Goal: Share content: Share content

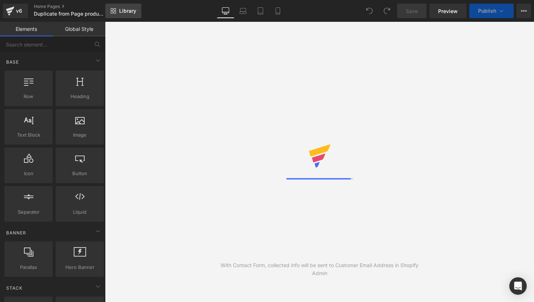
click at [134, 11] on span "Library" at bounding box center [127, 11] width 17 height 7
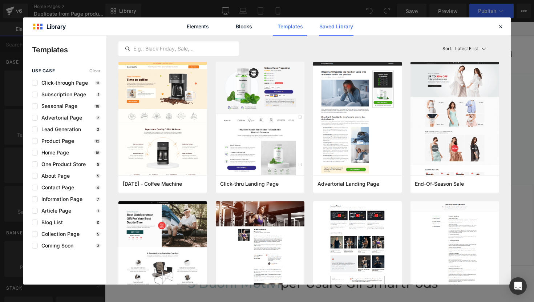
click at [332, 22] on link "Saved Library" at bounding box center [336, 26] width 34 height 18
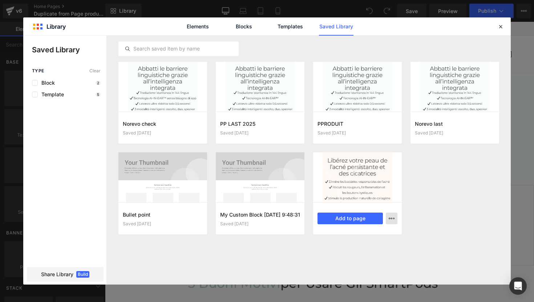
click at [392, 217] on icon "button" at bounding box center [391, 218] width 6 height 6
click at [457, 184] on div at bounding box center [266, 160] width 487 height 249
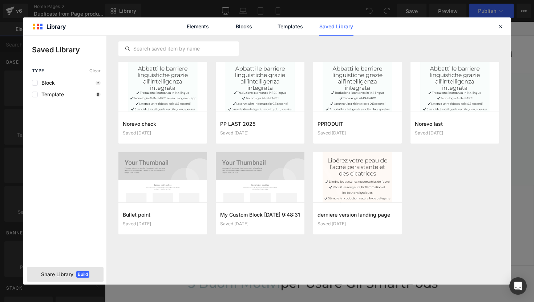
click at [75, 272] on div "Share Library Build" at bounding box center [65, 274] width 77 height 15
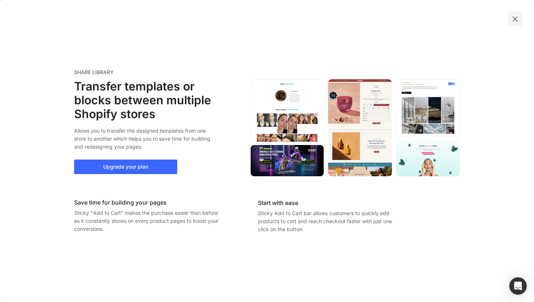
click at [514, 14] on div at bounding box center [514, 19] width 15 height 15
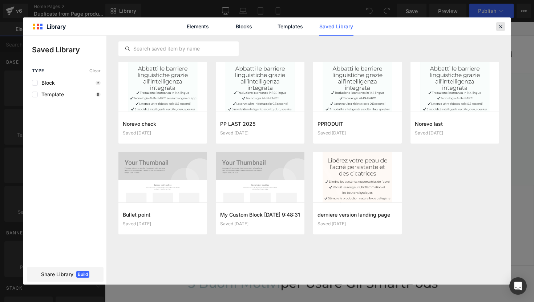
click at [503, 26] on icon at bounding box center [500, 26] width 7 height 7
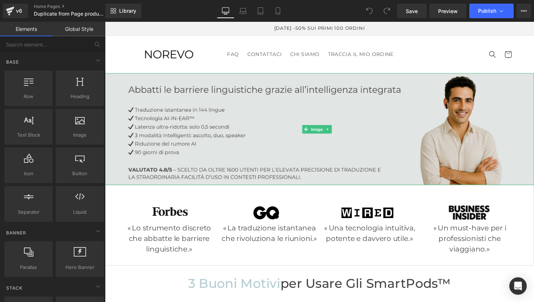
scroll to position [1, 0]
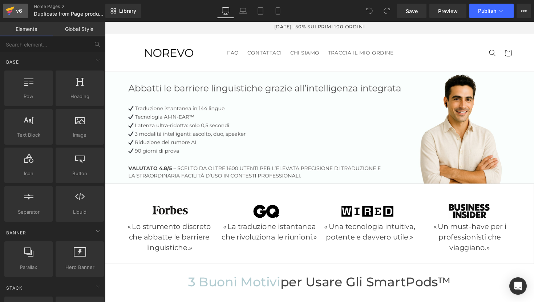
click at [19, 13] on div "v6" at bounding box center [19, 10] width 9 height 9
